Goal: Information Seeking & Learning: Find specific page/section

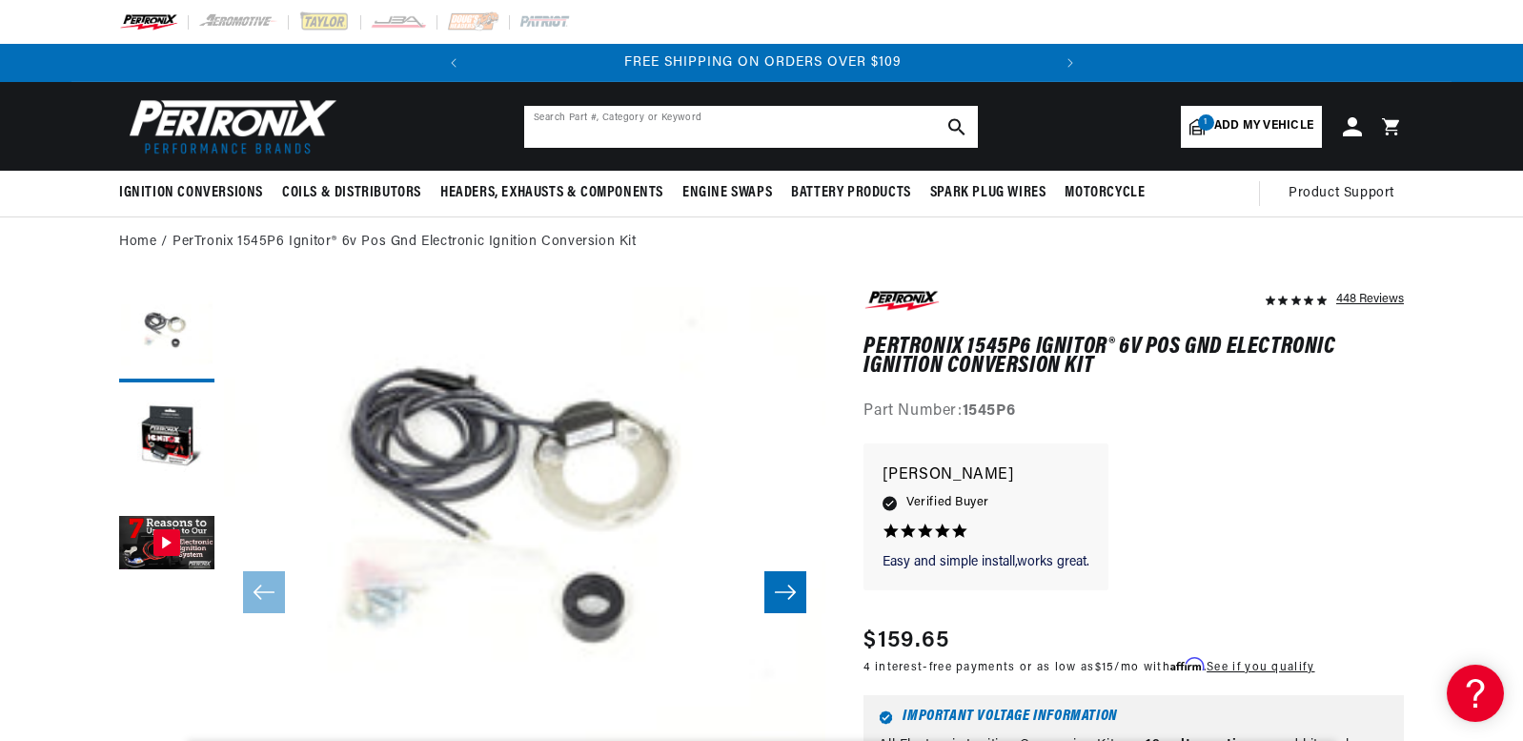
click at [824, 128] on input "text" at bounding box center [751, 127] width 454 height 42
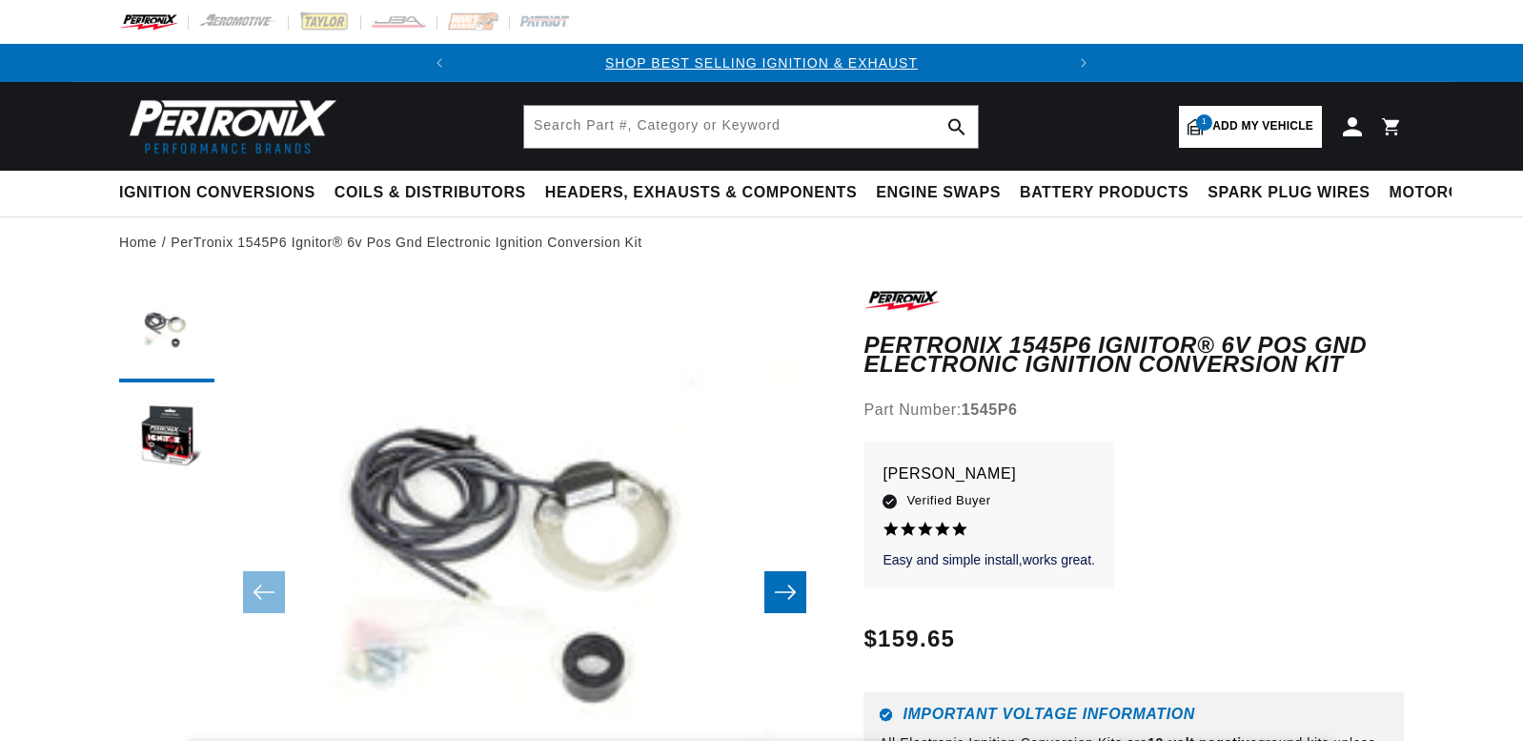
click at [1240, 114] on link "1 Add my vehicle" at bounding box center [1250, 127] width 143 height 42
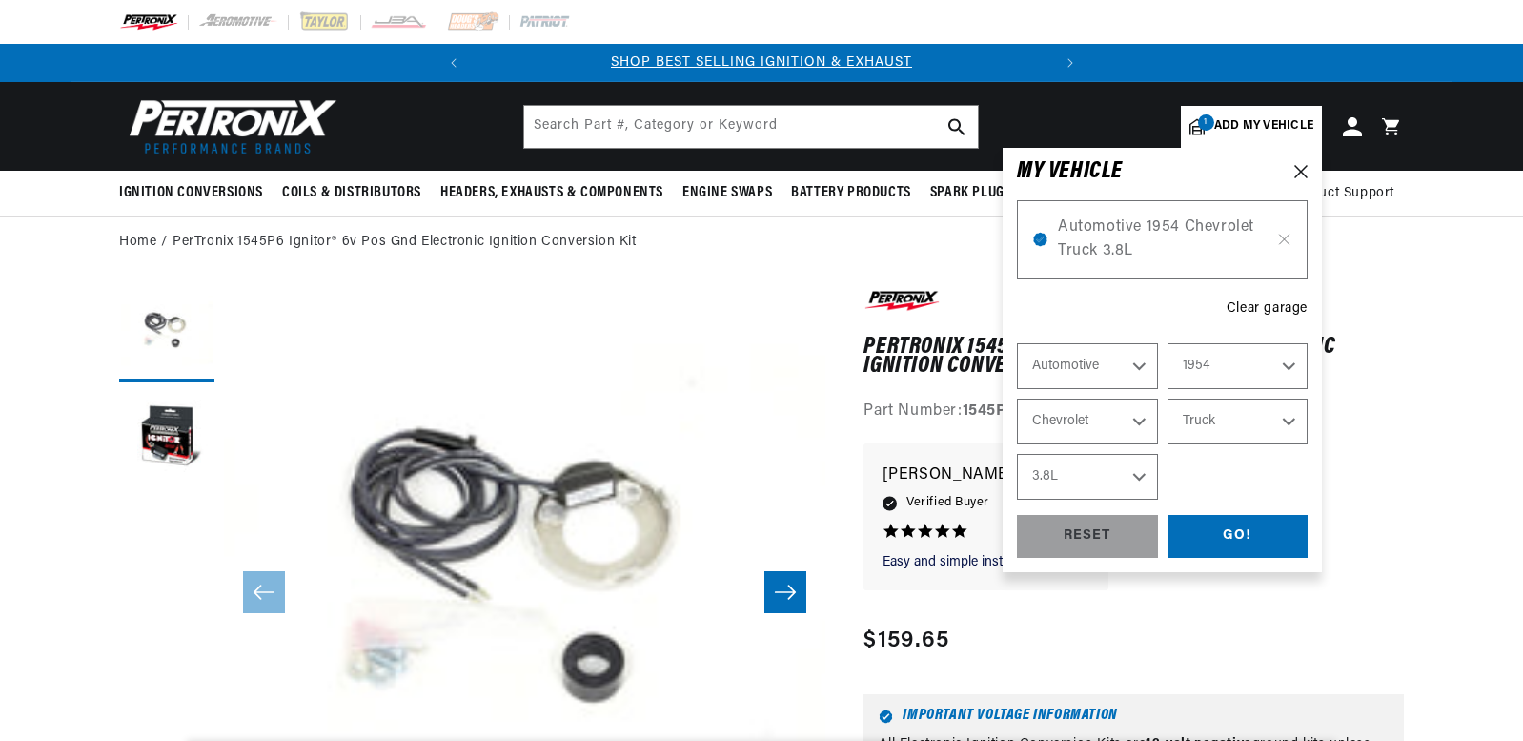
select select "Year"
select select "Make"
select select "Model"
select select "Engine"
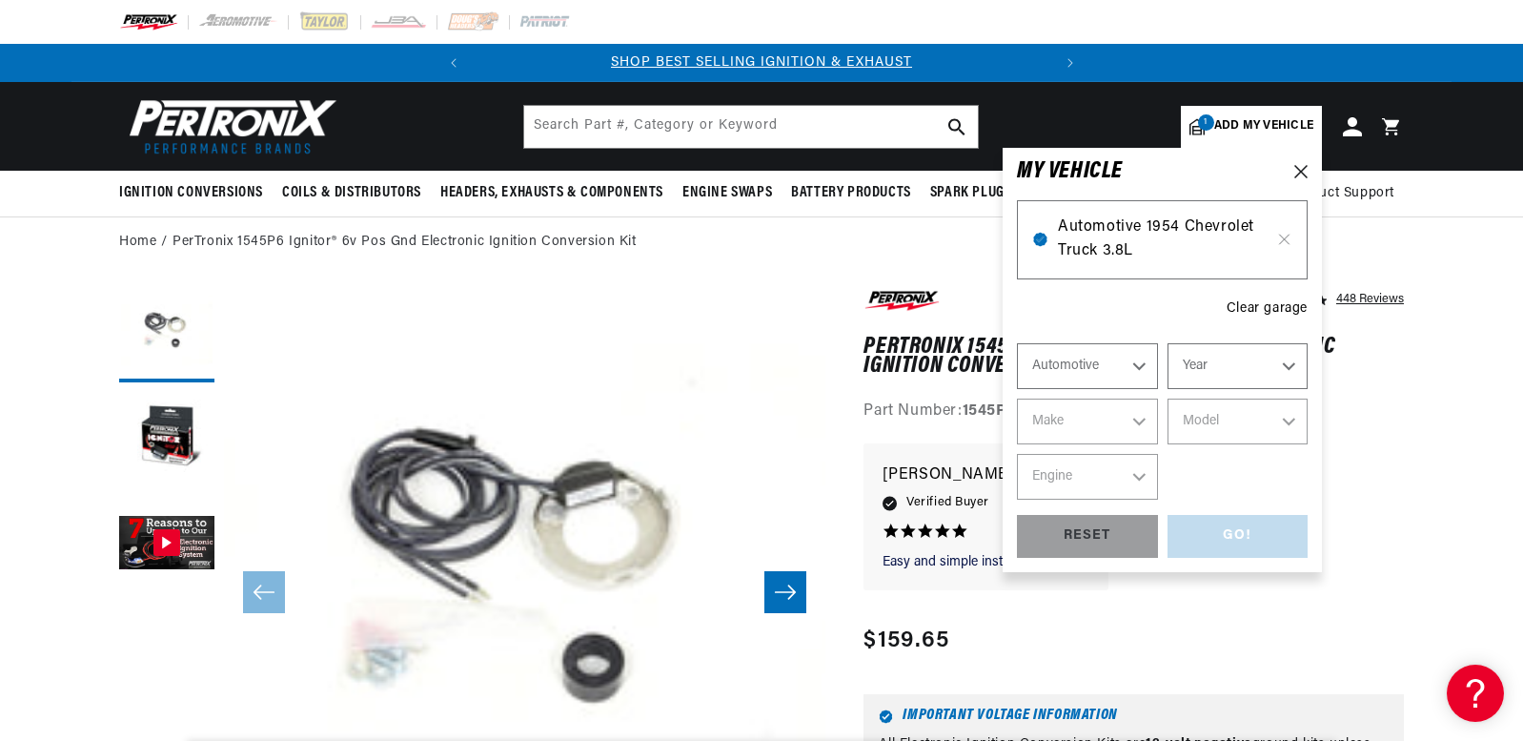
click at [1141, 233] on span "Automotive 1954 Chevrolet Truck 3.8L" at bounding box center [1162, 239] width 209 height 49
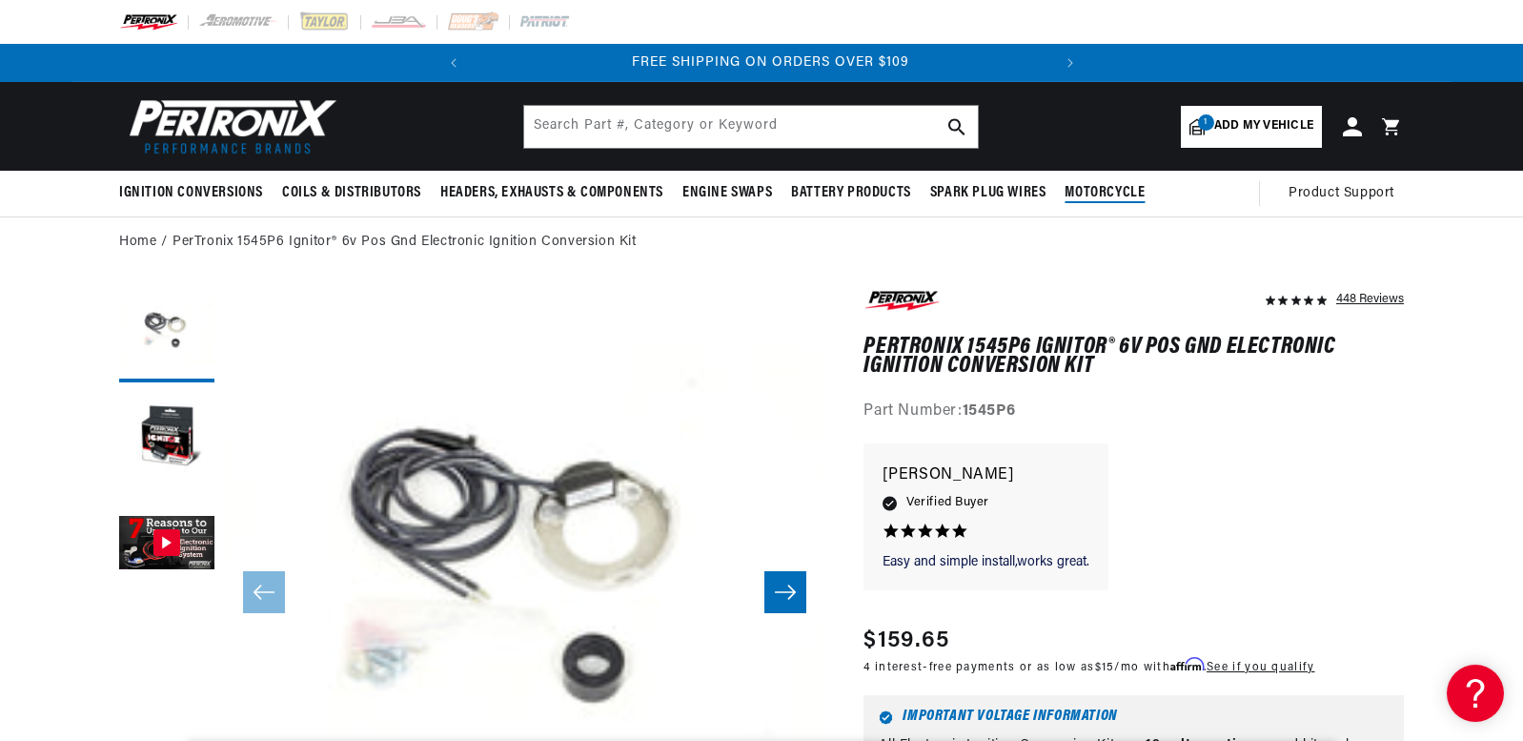
scroll to position [0, 578]
click at [1249, 117] on span "Add my vehicle" at bounding box center [1263, 126] width 99 height 18
select select "Year"
select select "Make"
select select "Model"
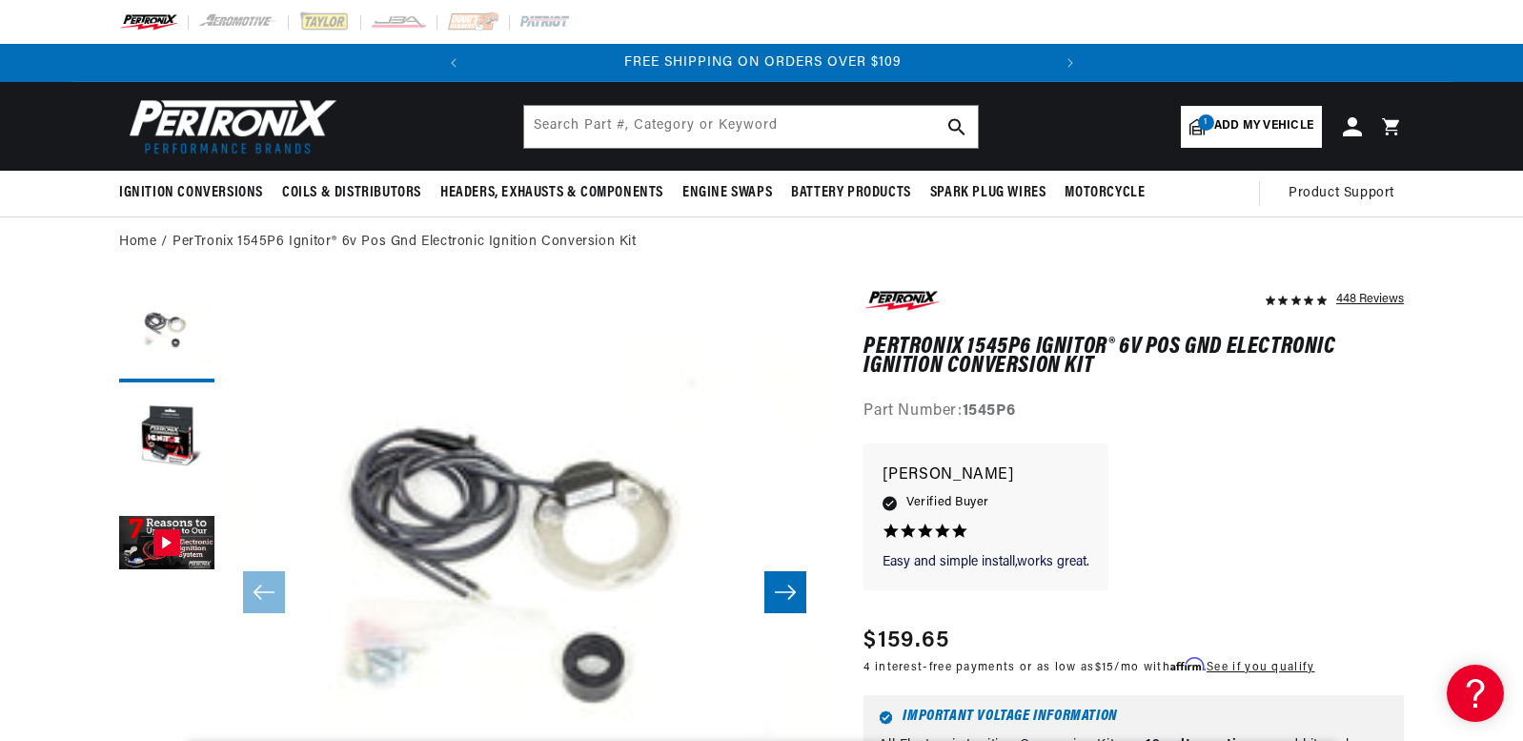
select select "Engine"
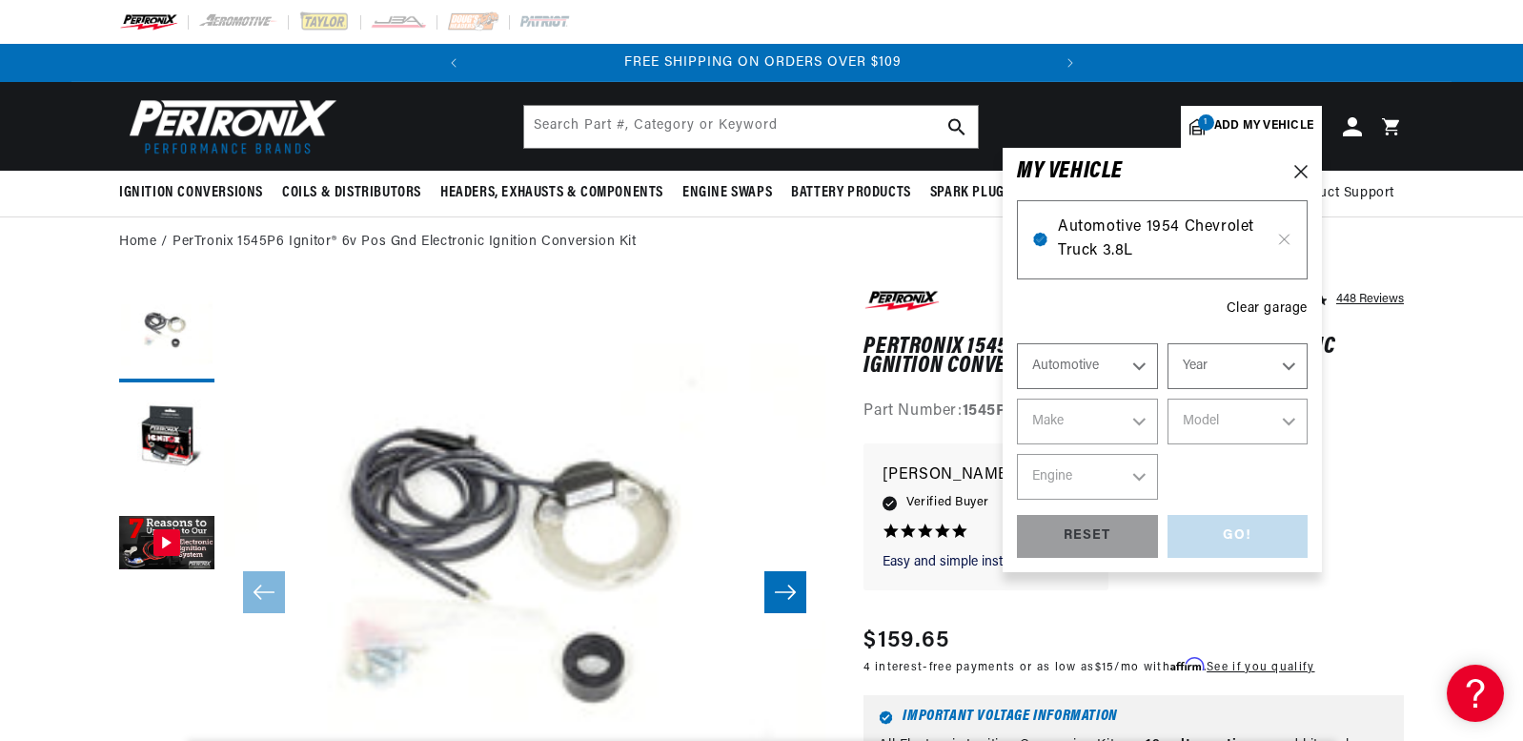
click at [1066, 260] on span "Automotive 1954 Chevrolet Truck 3.8L" at bounding box center [1162, 239] width 209 height 49
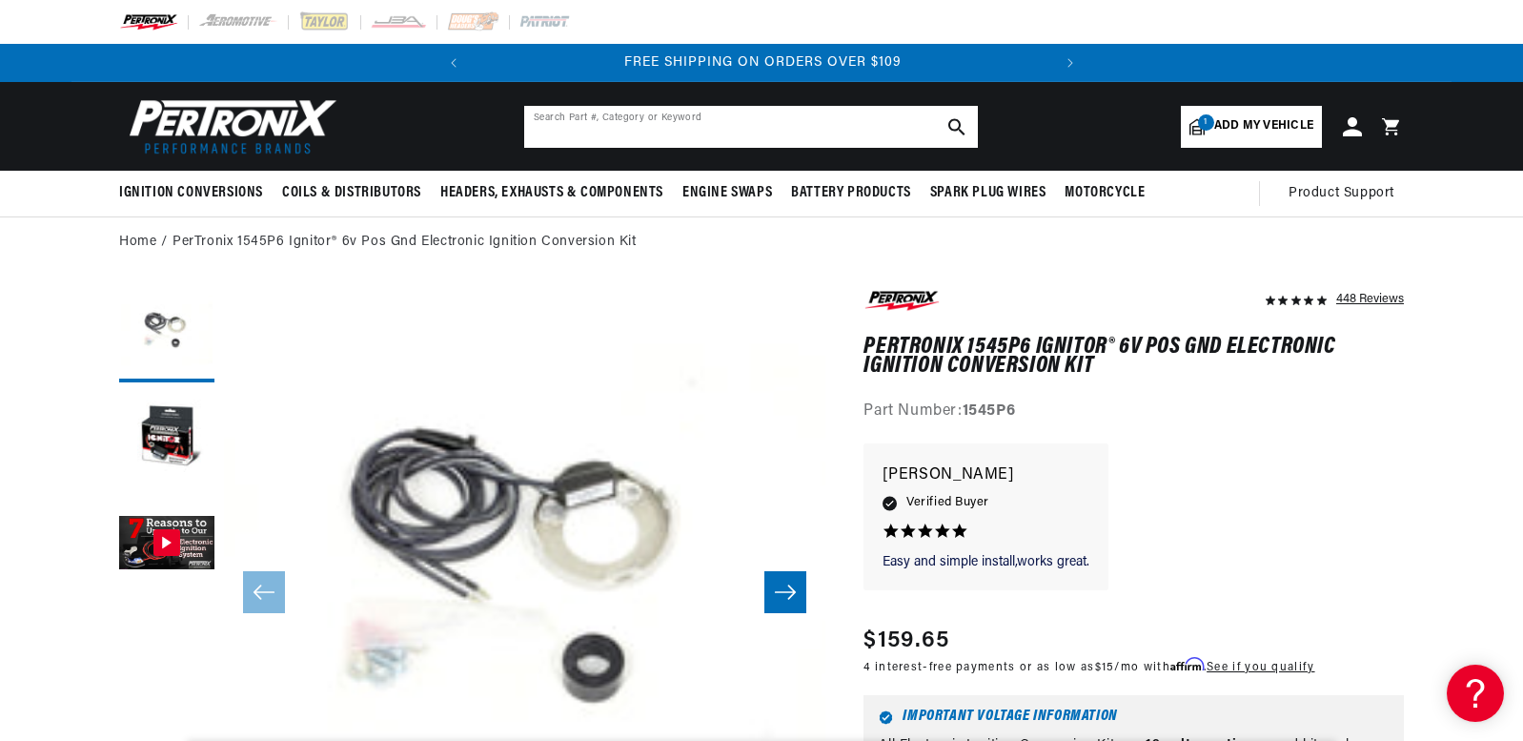
click at [629, 106] on input "text" at bounding box center [751, 127] width 454 height 42
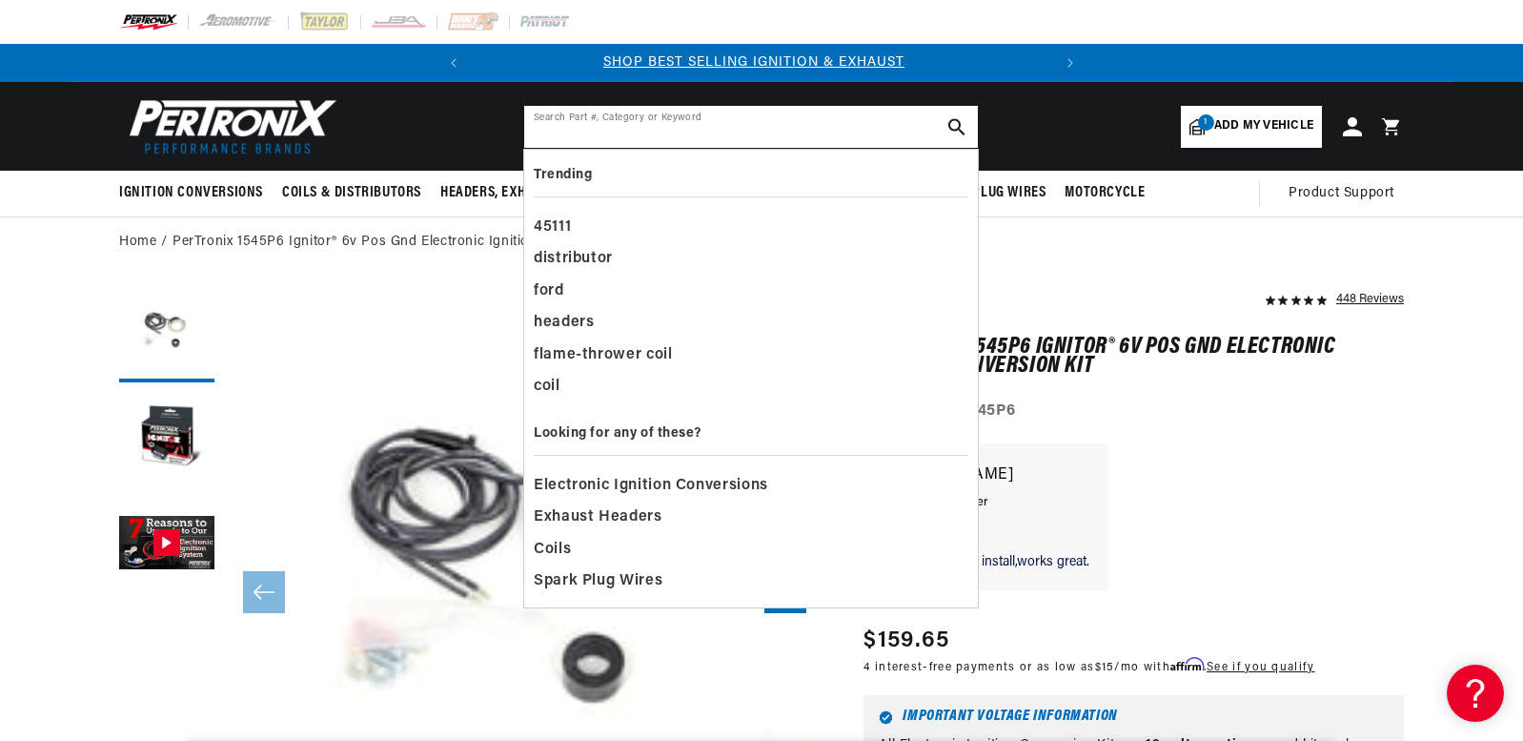
scroll to position [0, 0]
click at [589, 257] on div "distributor" at bounding box center [751, 259] width 435 height 32
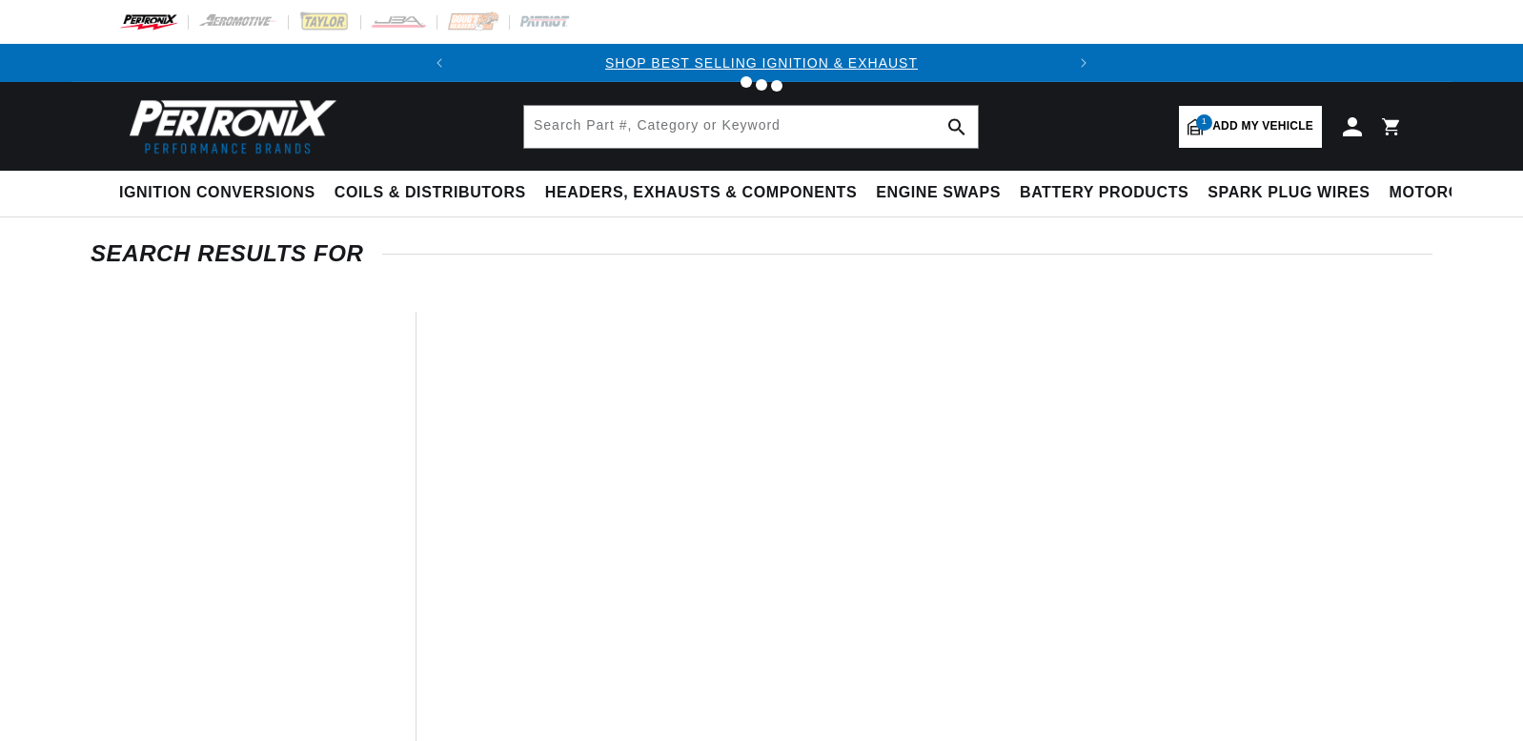
type input "distributor"
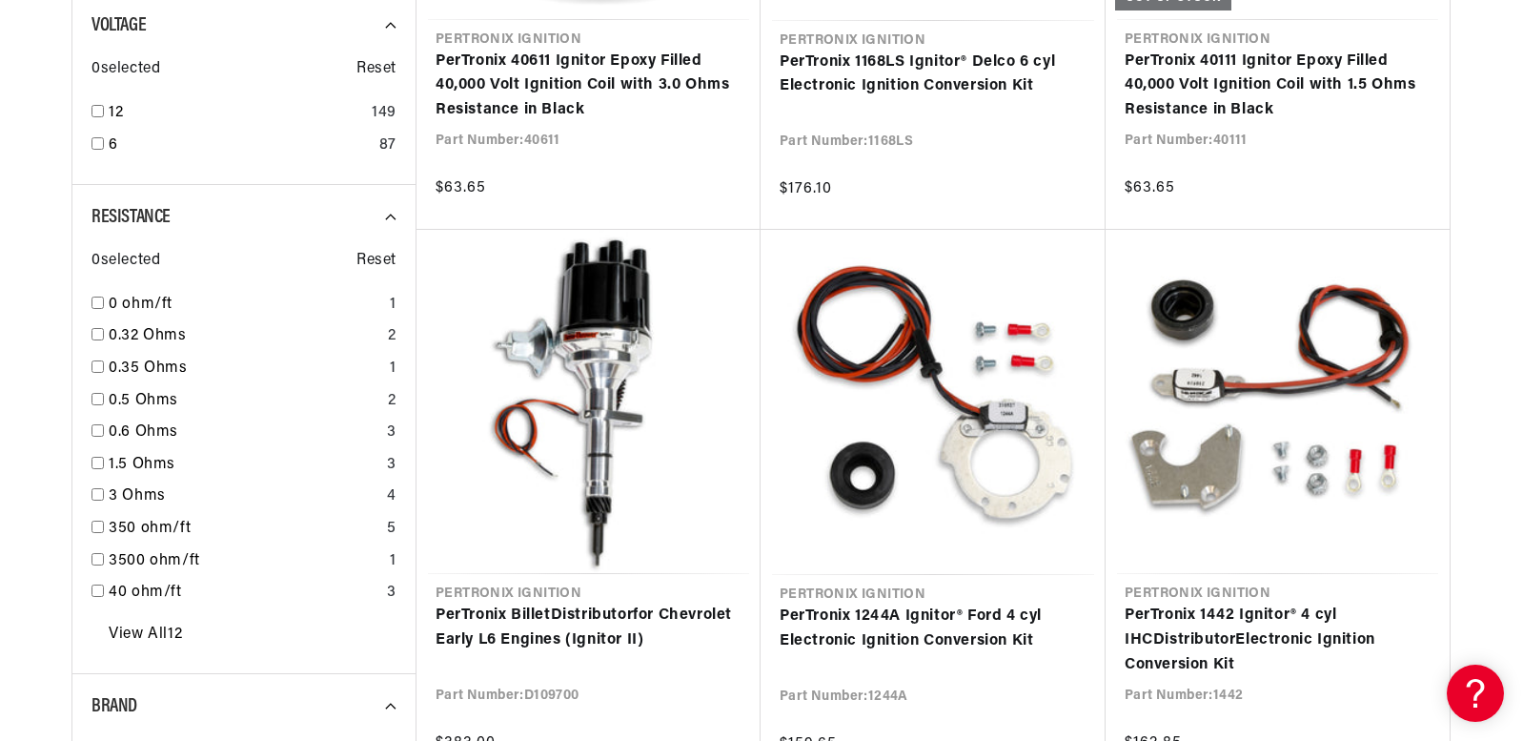
scroll to position [0, 578]
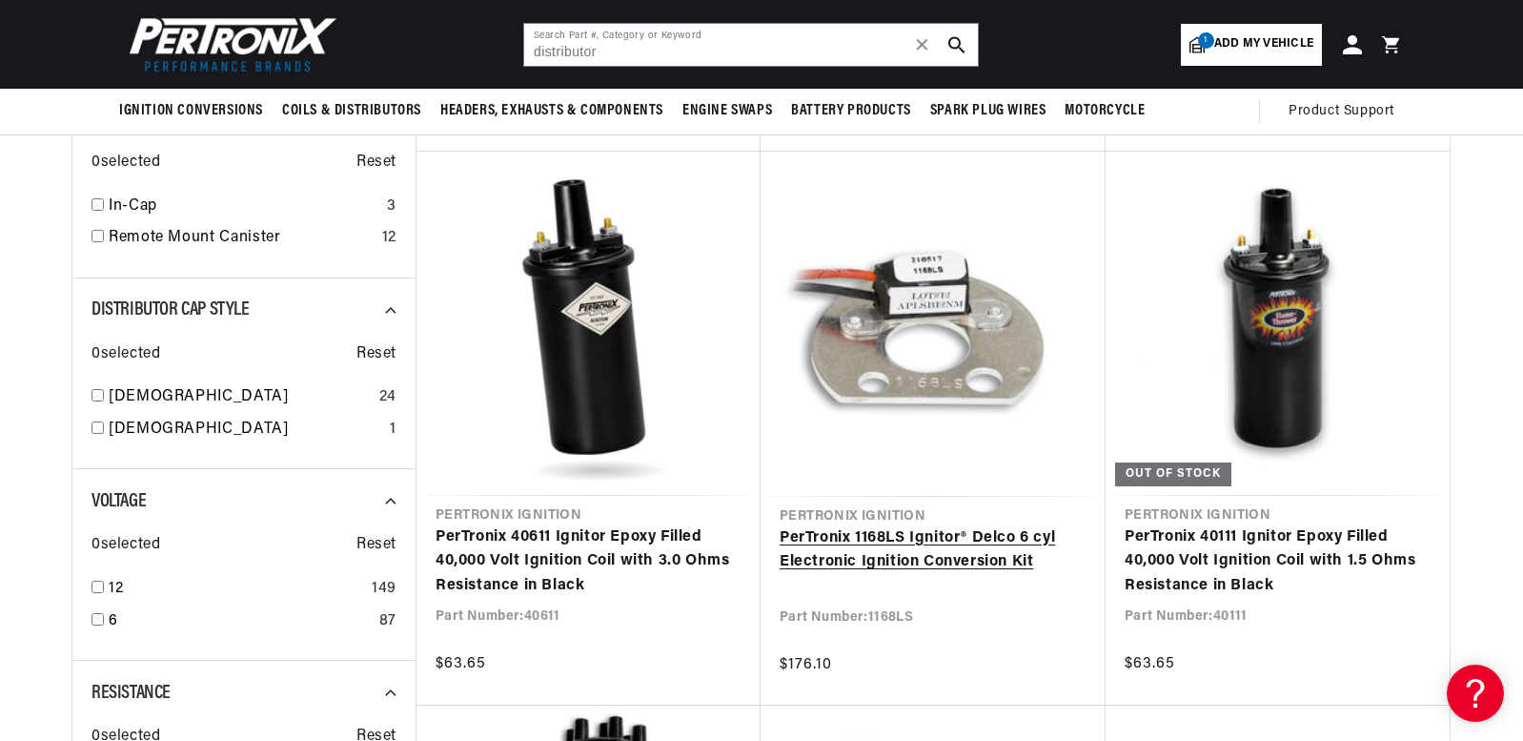
scroll to position [0, 578]
click at [912, 543] on link "PerTronix 1168LS Ignitor® Delco 6 cyl Electronic Ignition Conversion Kit" at bounding box center [933, 550] width 307 height 49
